Goal: Find specific page/section: Find specific page/section

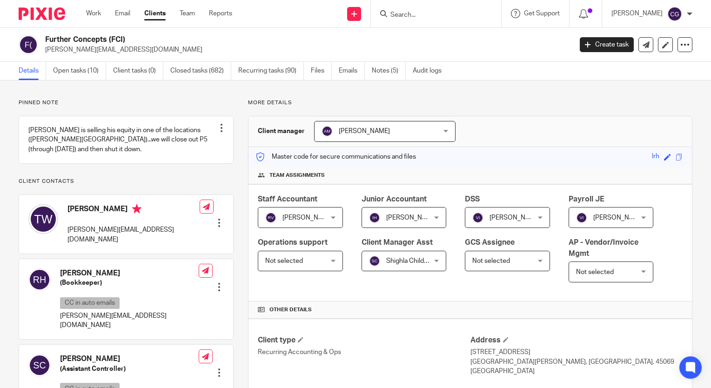
click at [437, 15] on input "Search" at bounding box center [432, 15] width 84 height 8
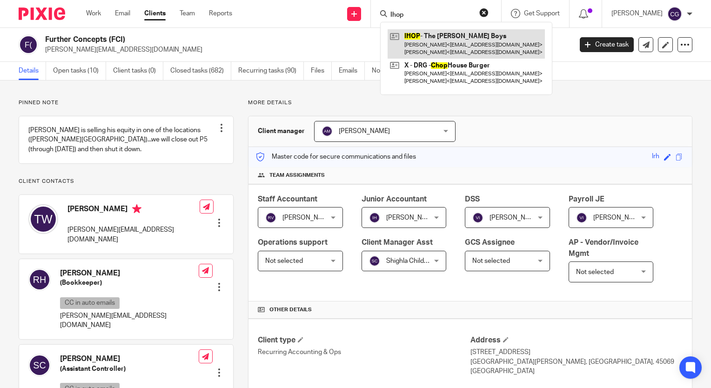
type input "Ihop"
click at [475, 43] on link at bounding box center [466, 43] width 157 height 29
click at [485, 41] on link at bounding box center [466, 43] width 157 height 29
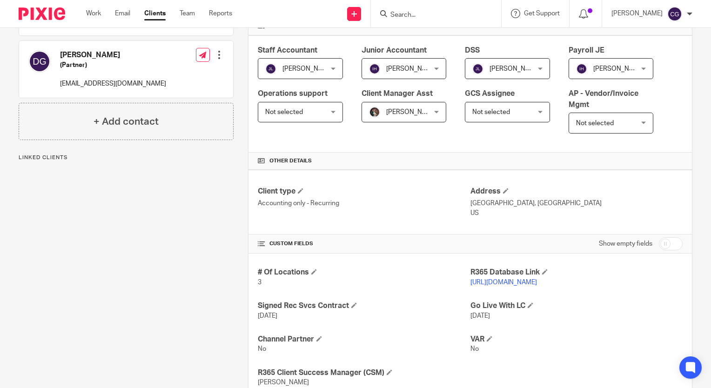
scroll to position [186, 0]
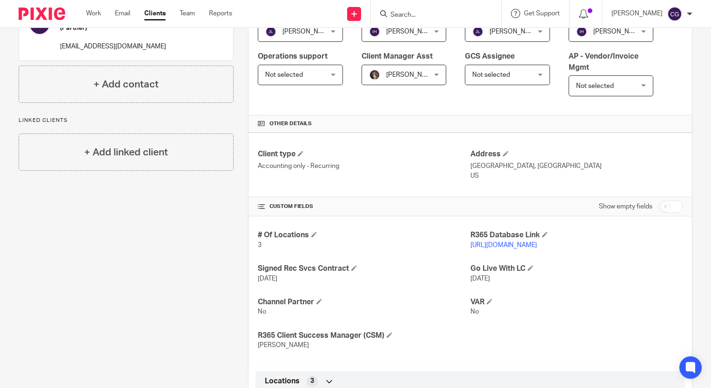
click at [537, 246] on link "https://goldnerboys.restaurant365.com" at bounding box center [504, 245] width 67 height 7
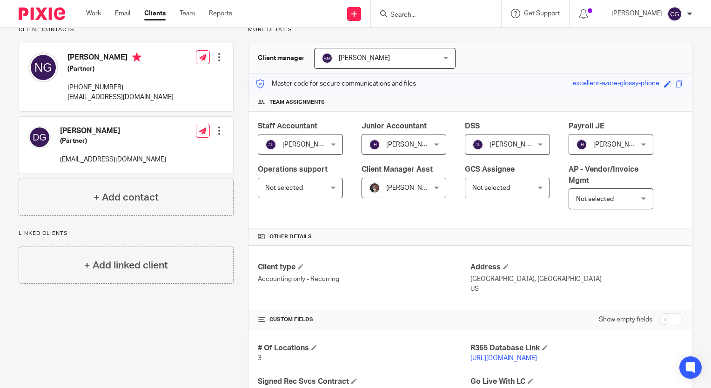
scroll to position [0, 0]
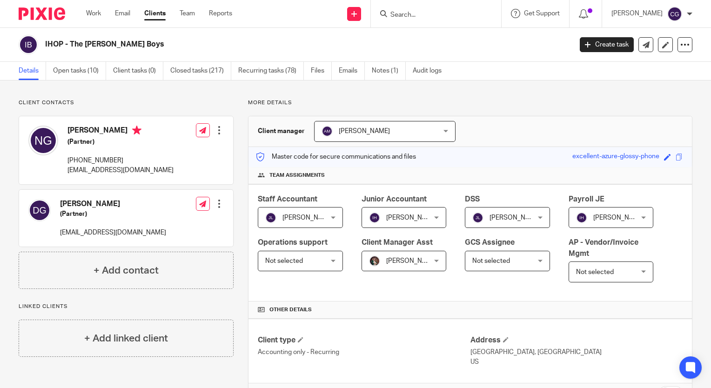
click at [427, 13] on input "Search" at bounding box center [432, 15] width 84 height 8
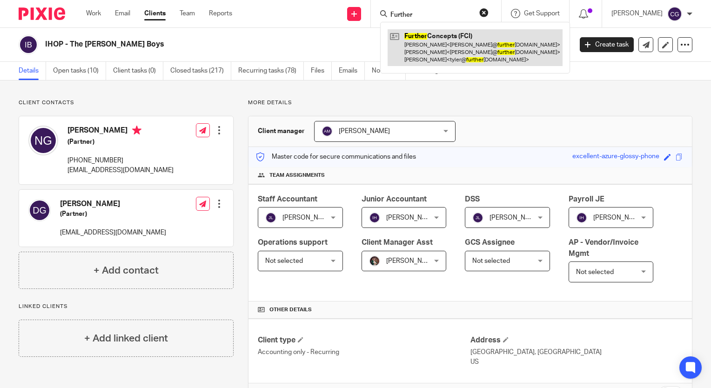
type input "Further"
click at [435, 38] on link at bounding box center [475, 47] width 175 height 37
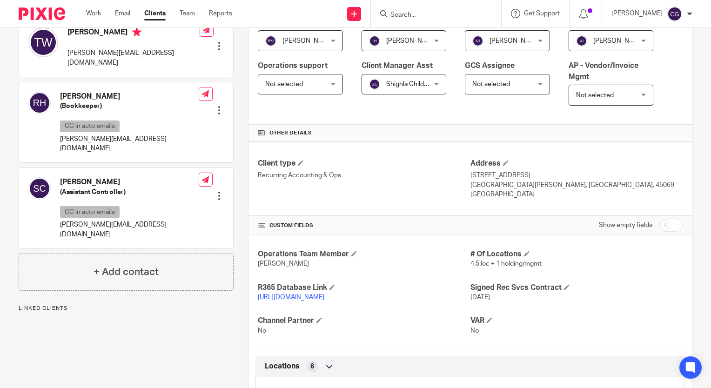
scroll to position [186, 0]
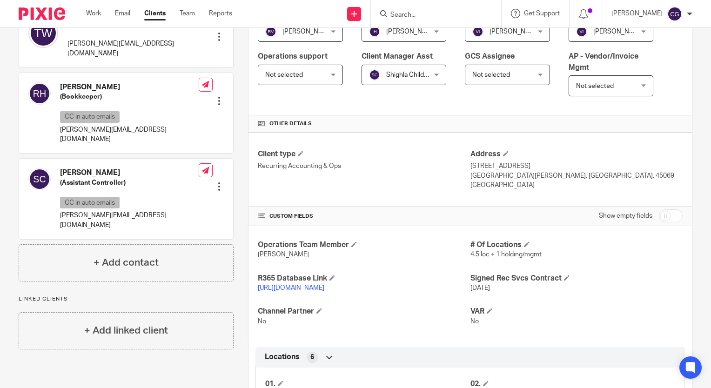
click at [324, 286] on link "[URL][DOMAIN_NAME]" at bounding box center [291, 288] width 67 height 7
